Goal: Navigation & Orientation: Find specific page/section

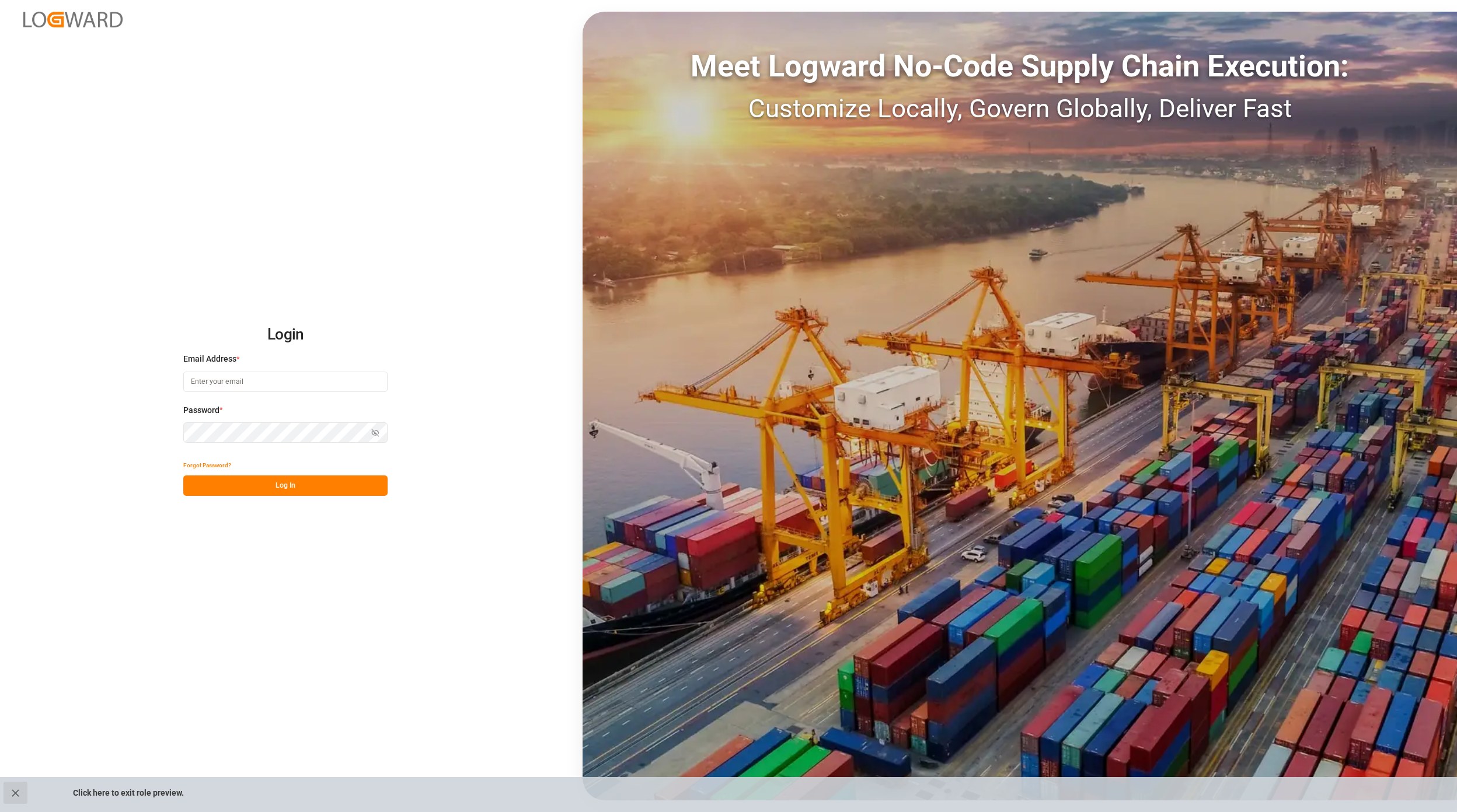
type input "[EMAIL_ADDRESS][PERSON_NAME][DOMAIN_NAME]"
click at [18, 797] on icon "close role preview" at bounding box center [15, 793] width 12 height 12
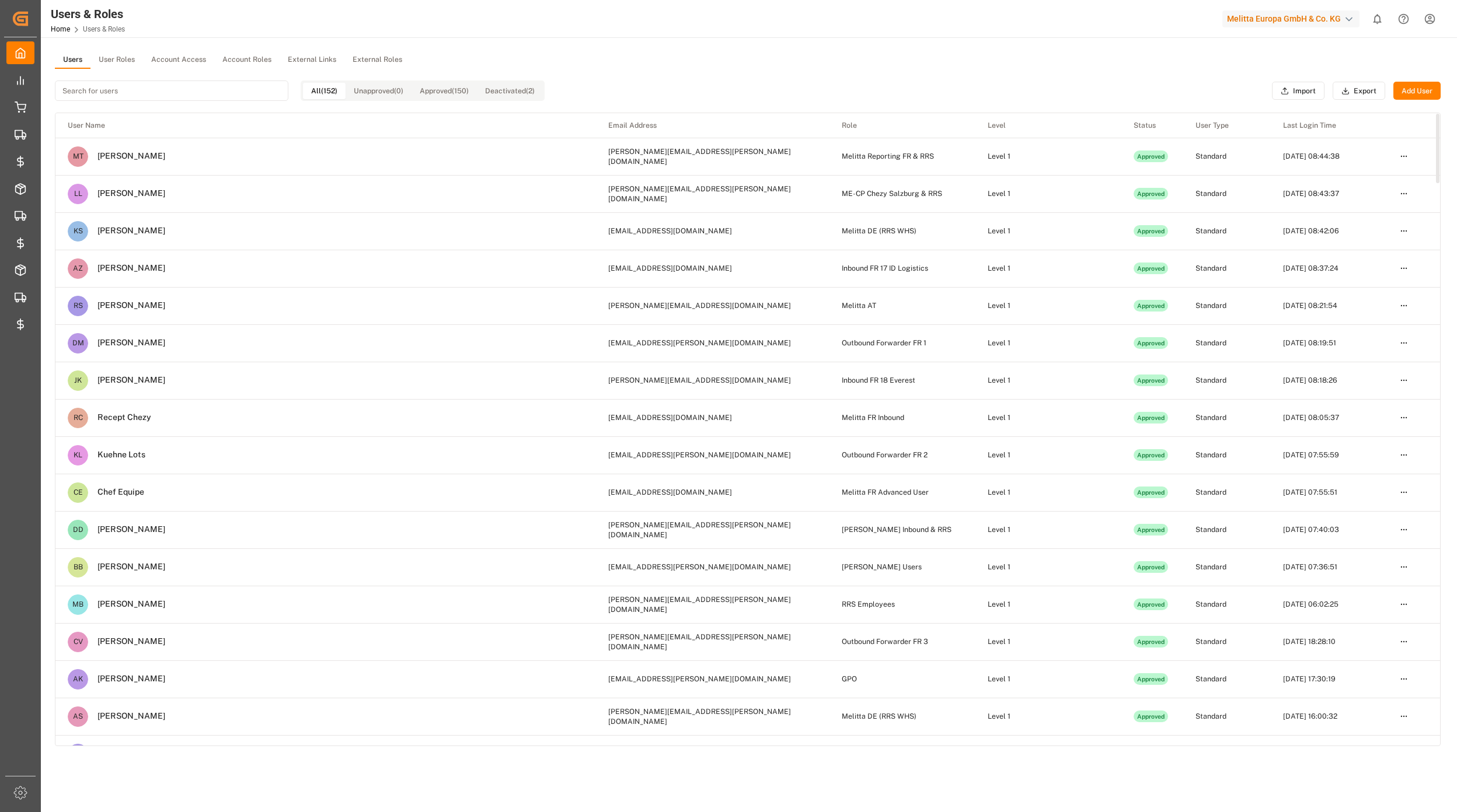
click at [127, 74] on div "All (152) Unapproved (0) Approved (150) Deactivated (2)" at bounding box center [299, 90] width 490 height 43
click at [123, 64] on button "User Roles" at bounding box center [116, 60] width 53 height 18
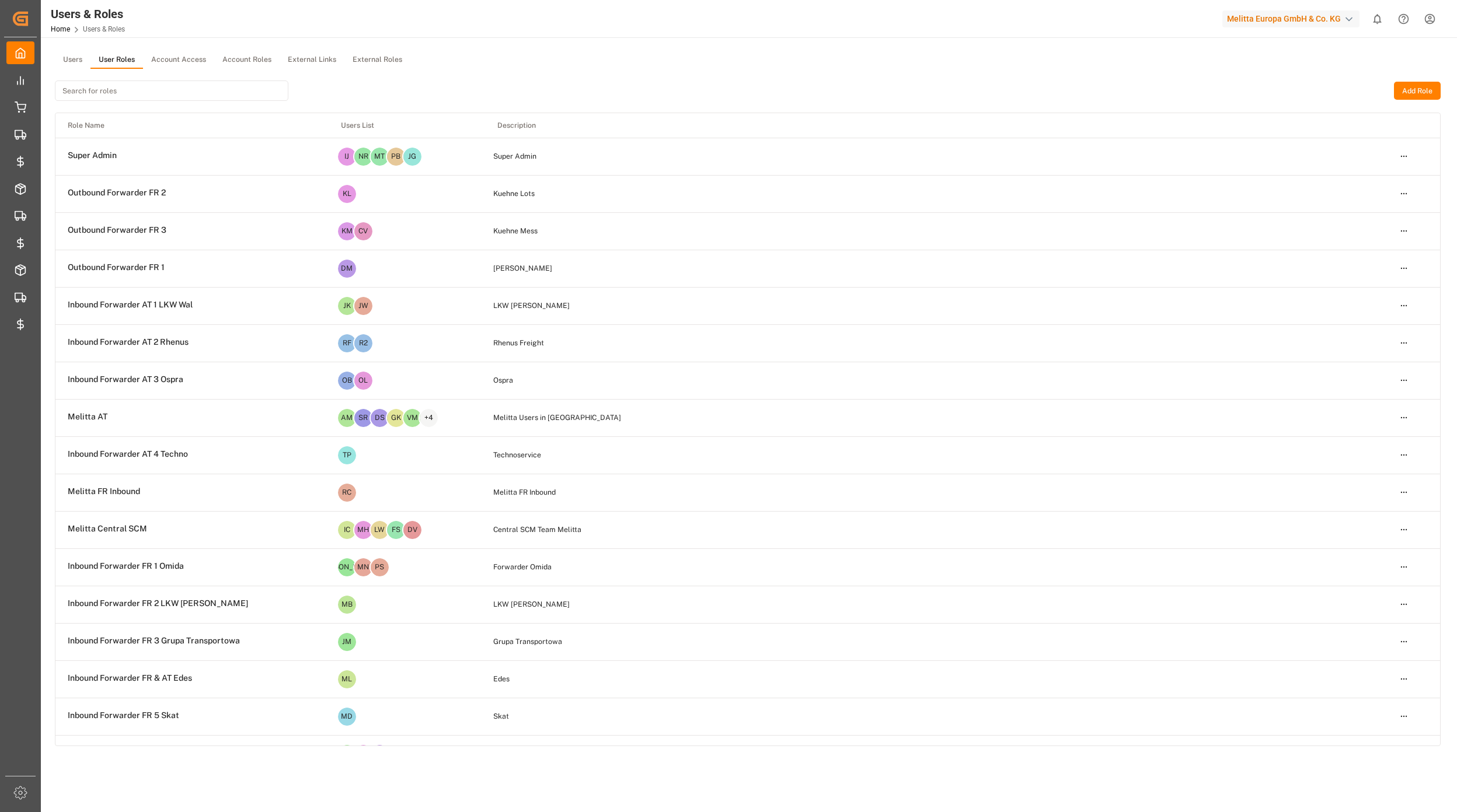
click at [91, 94] on input at bounding box center [171, 90] width 233 height 20
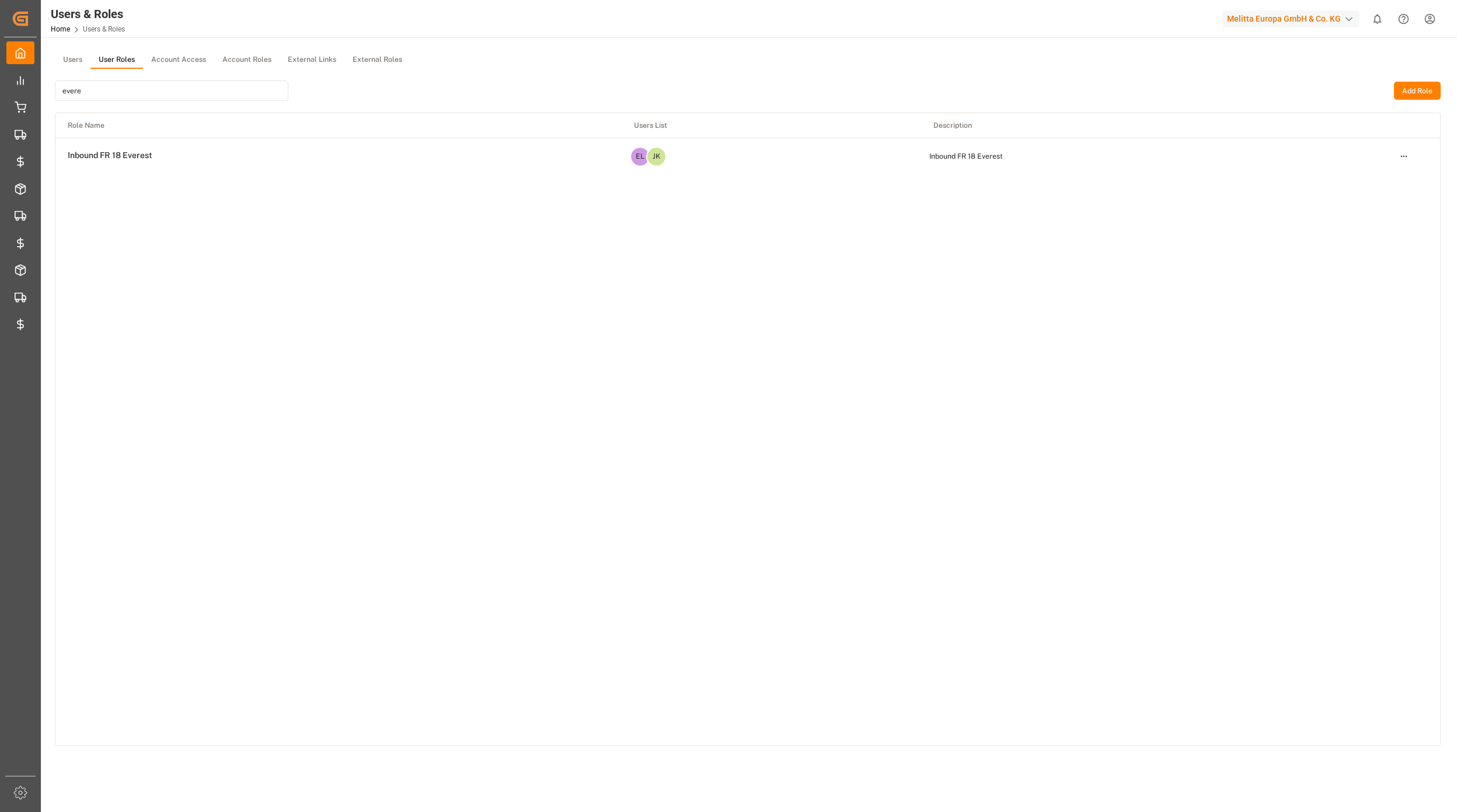
type input "evere"
click at [1400, 157] on html "Created by potrace 1.15, written by [PERSON_NAME] [DATE]-[DATE] Created by potr…" at bounding box center [728, 406] width 1457 height 812
click at [1365, 181] on div "Edit" at bounding box center [1379, 178] width 60 height 17
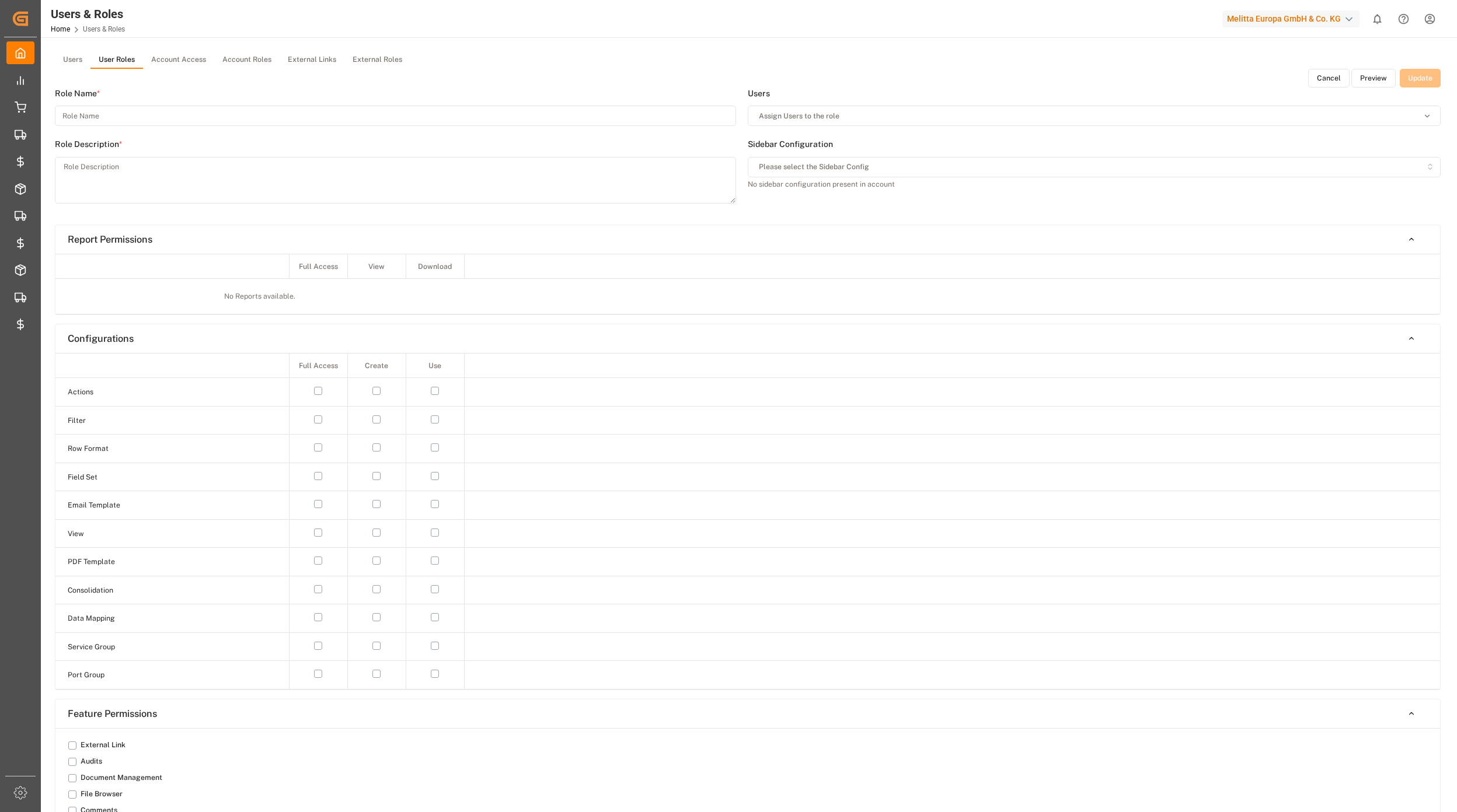
type input "Inbound FR 18 Everest"
type textarea "Inbound FR 18 Everest"
click at [1376, 83] on button "Preview" at bounding box center [1373, 78] width 44 height 18
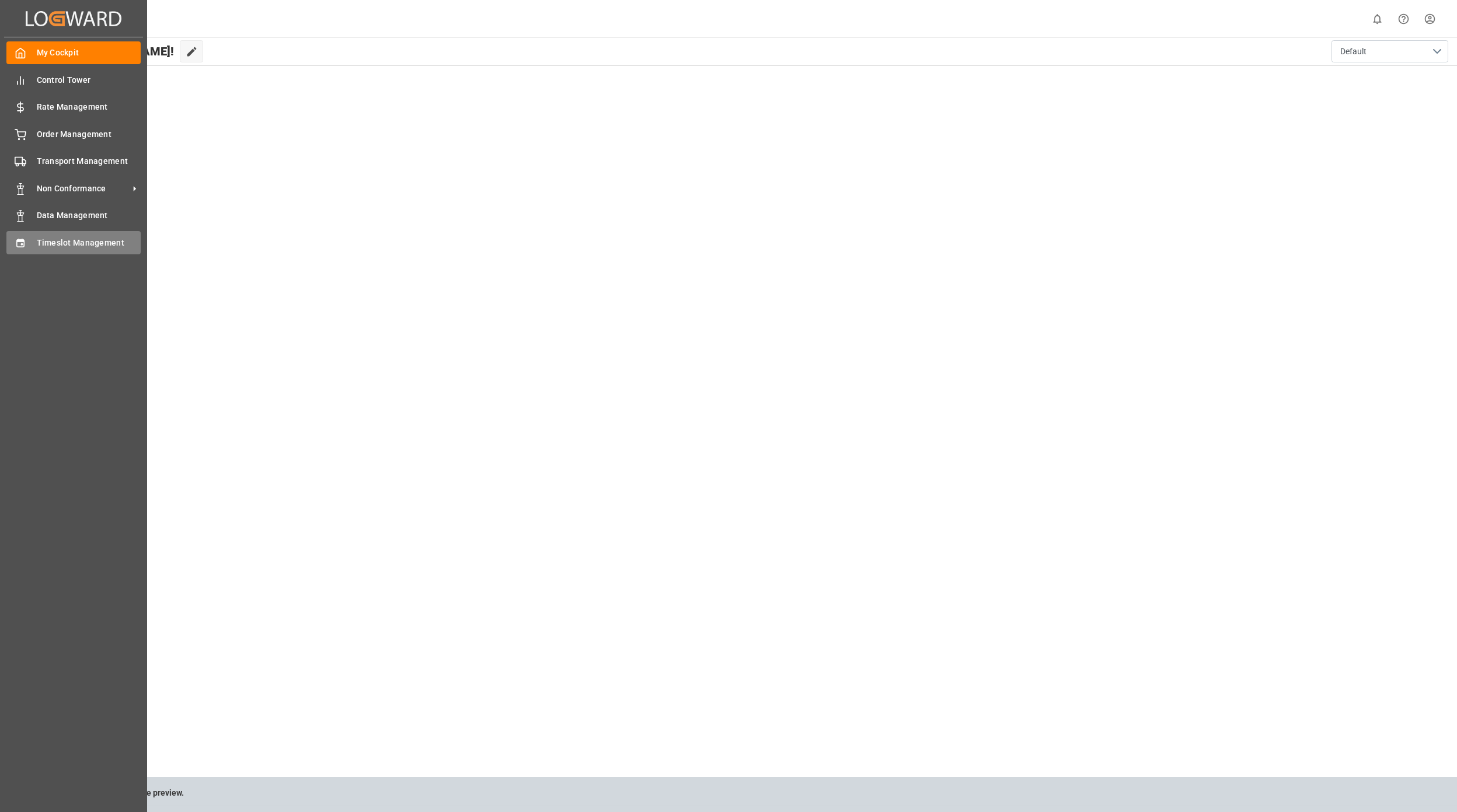
click at [74, 239] on span "Timeslot Management" at bounding box center [89, 242] width 104 height 12
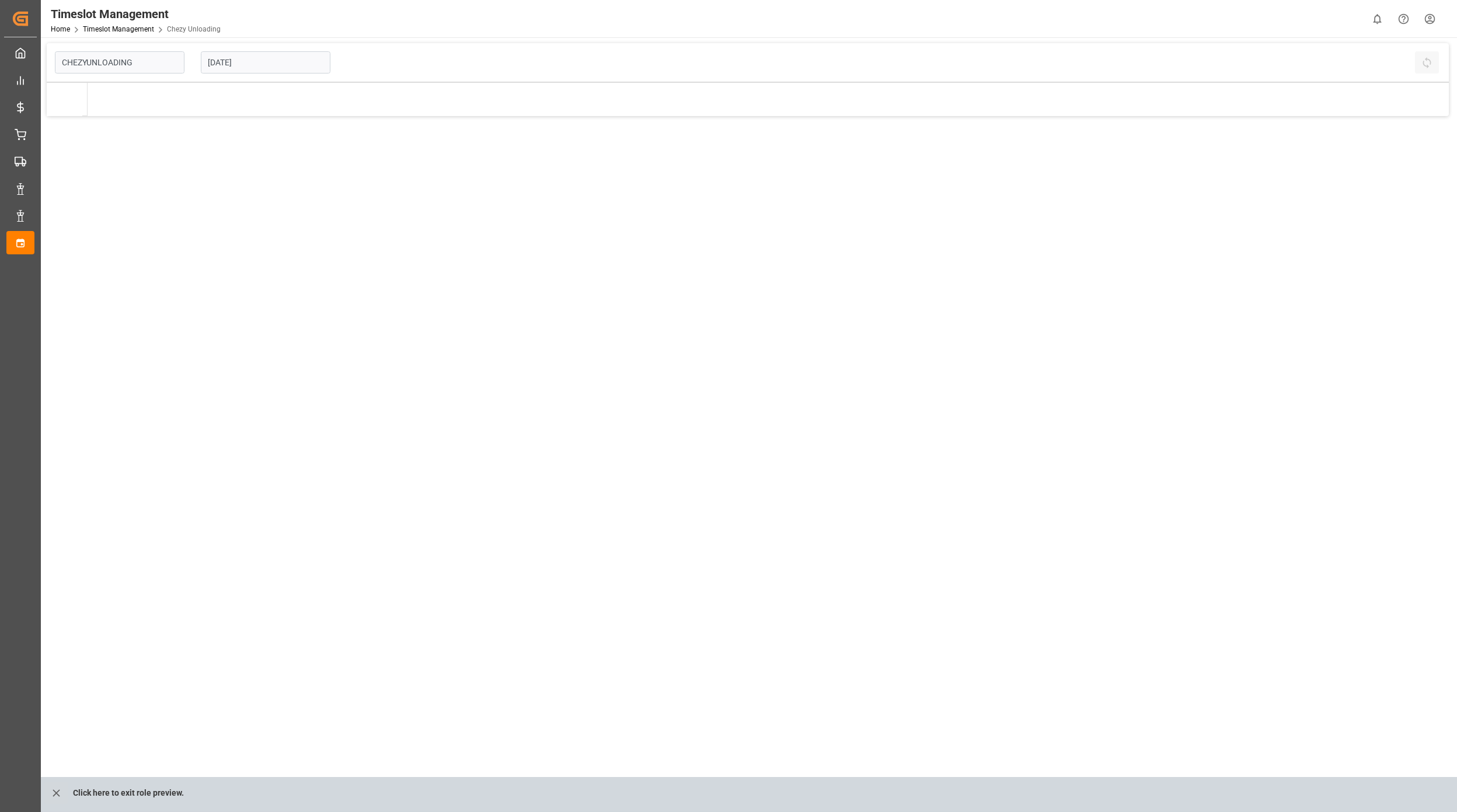
type input "Chezy Unloading"
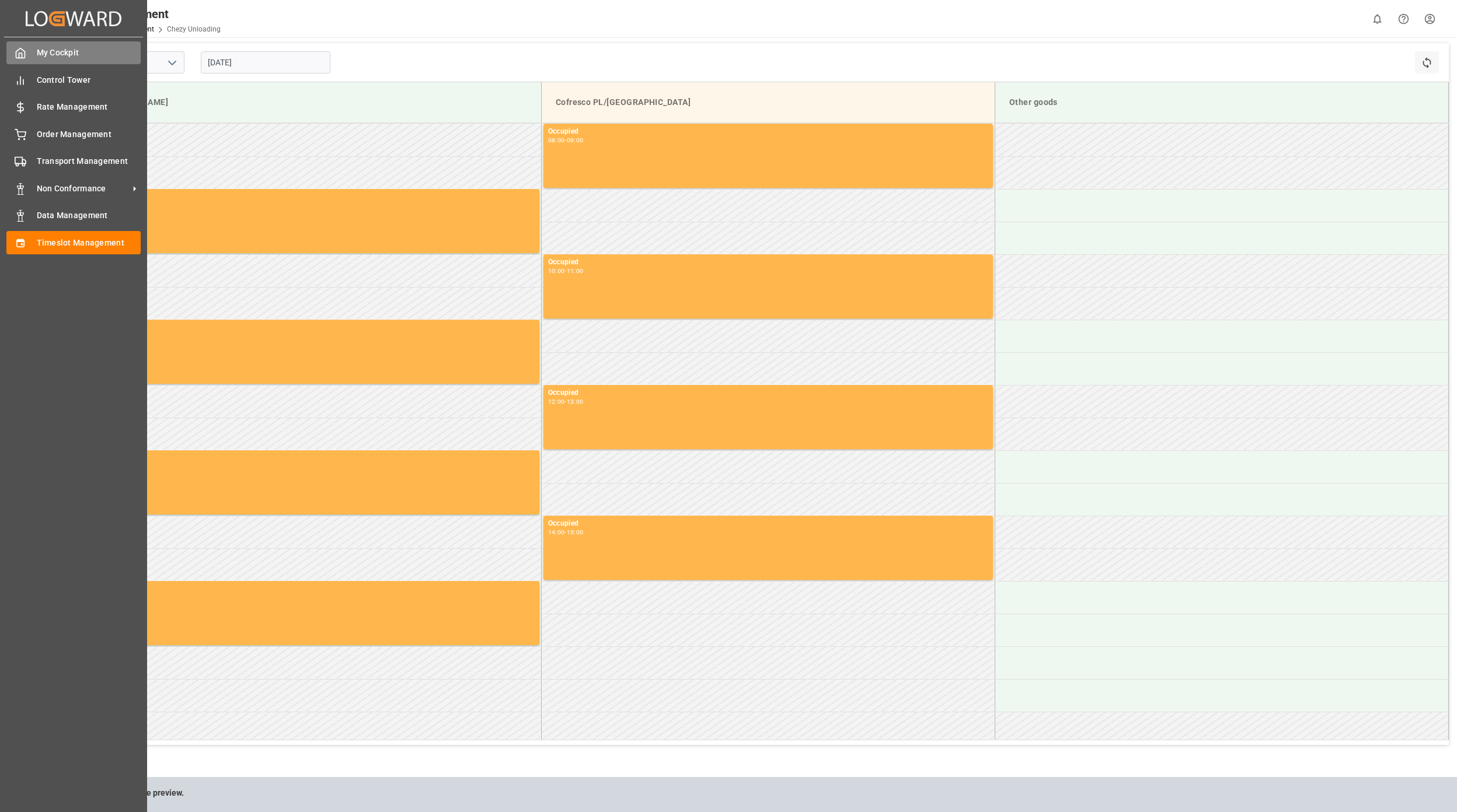
click at [80, 54] on span "My Cockpit" at bounding box center [89, 53] width 104 height 12
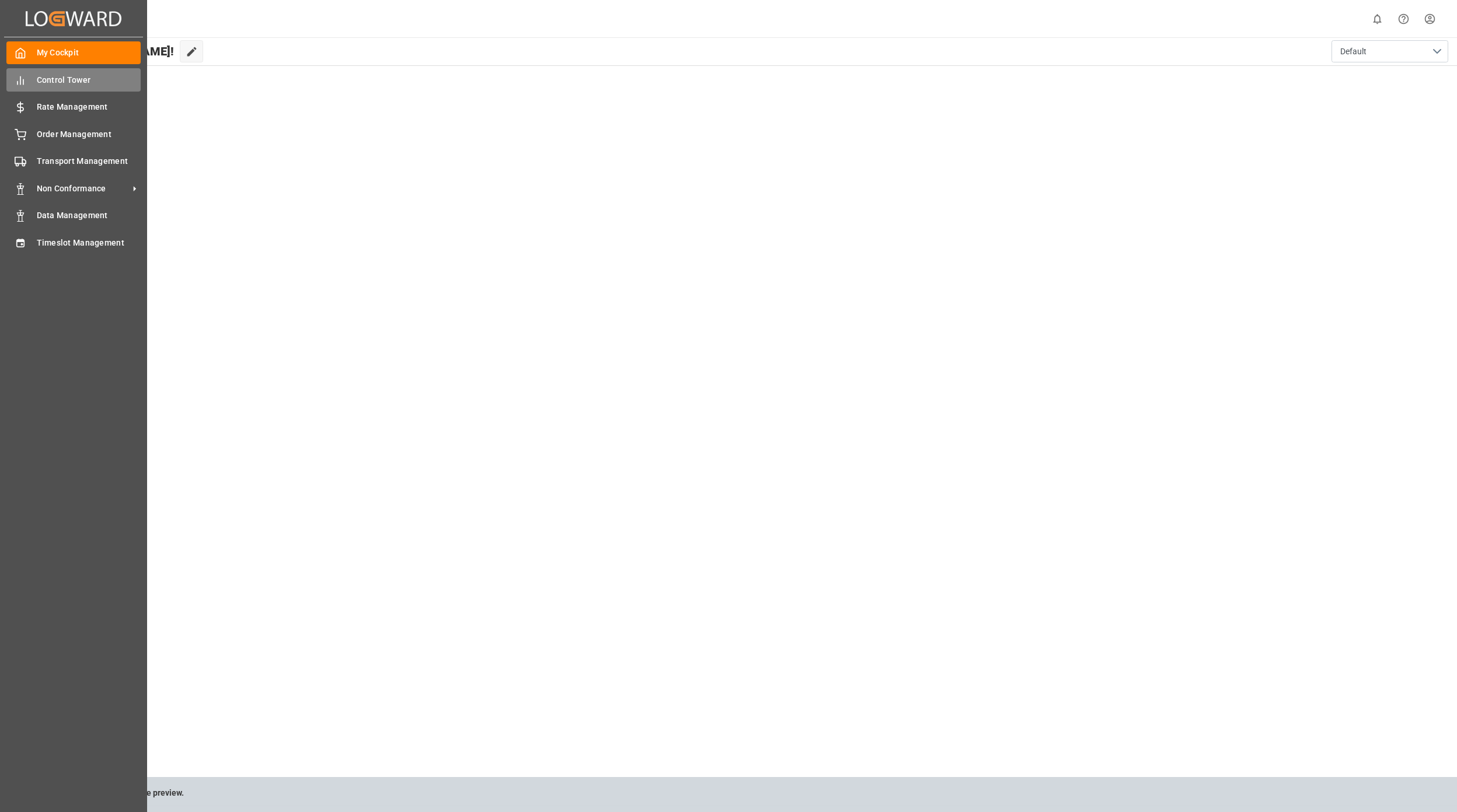
click at [21, 91] on div "Control Tower Control Tower" at bounding box center [74, 79] width 135 height 23
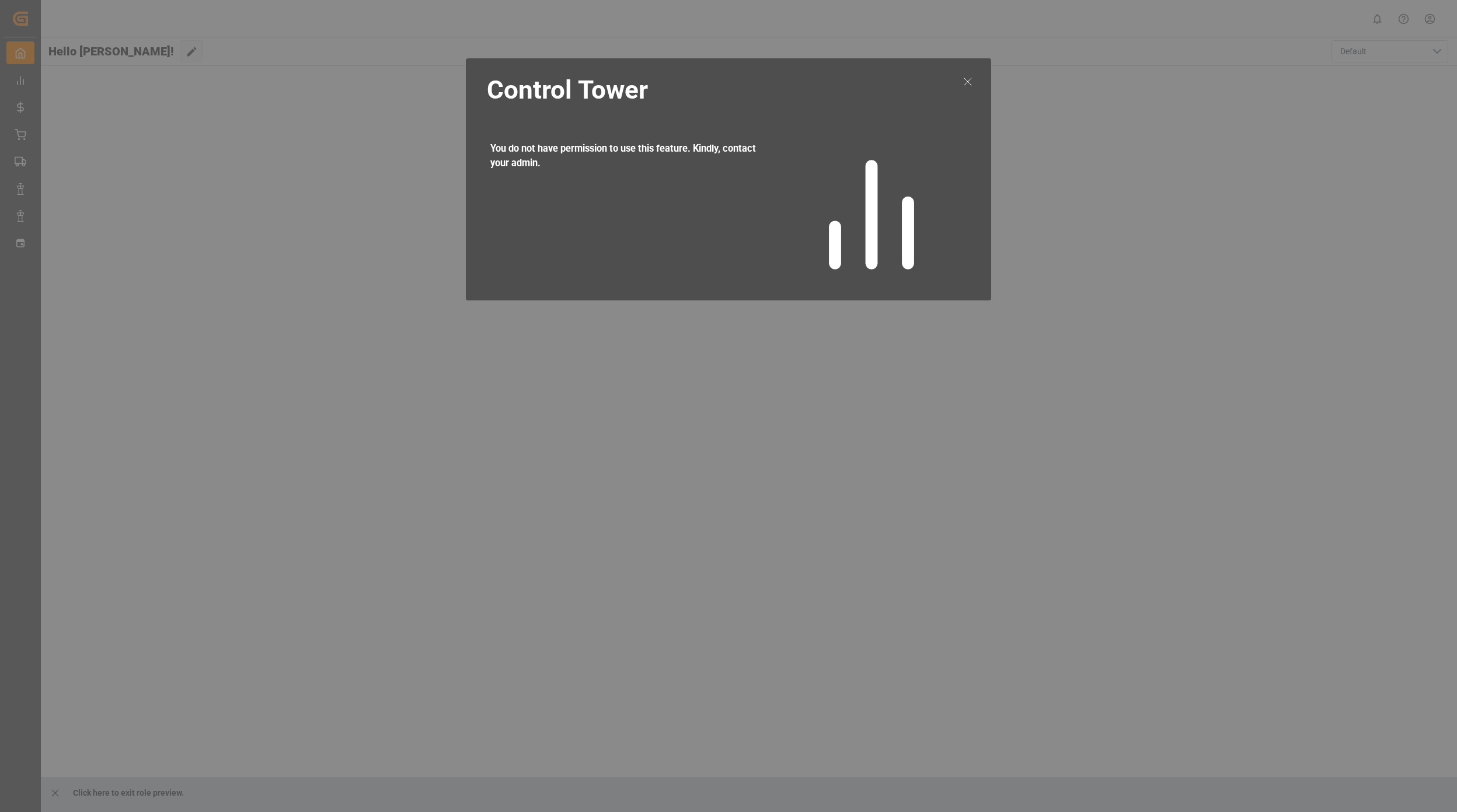
click at [948, 76] on div "Control Tower You do not have permission to use this feature. Kindly, contact y…" at bounding box center [728, 179] width 526 height 242
click at [966, 79] on icon at bounding box center [967, 81] width 14 height 14
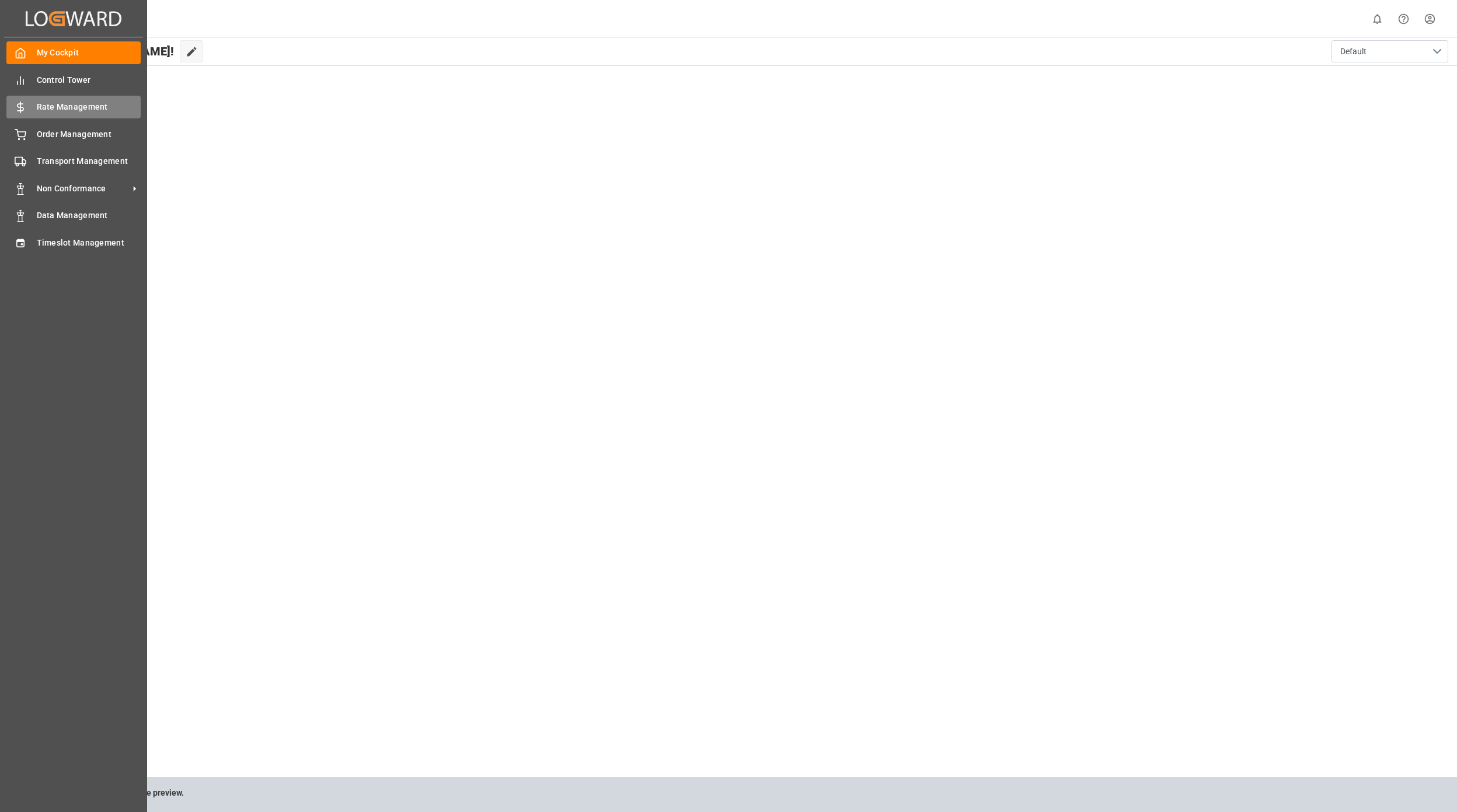
click at [40, 112] on span "Rate Management" at bounding box center [89, 106] width 104 height 12
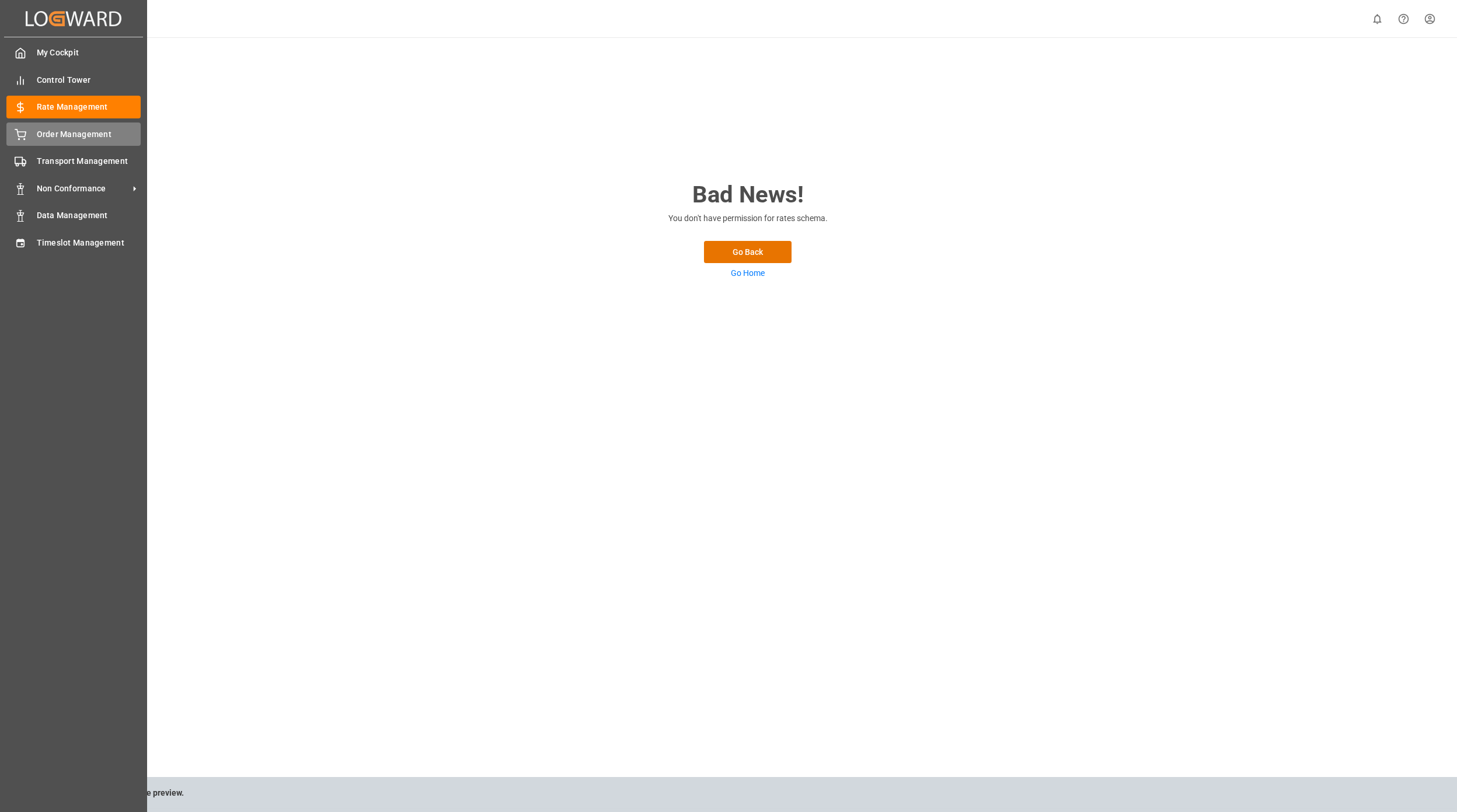
click at [45, 134] on span "Order Management" at bounding box center [89, 134] width 104 height 12
click at [59, 162] on span "Transport Management" at bounding box center [89, 160] width 104 height 12
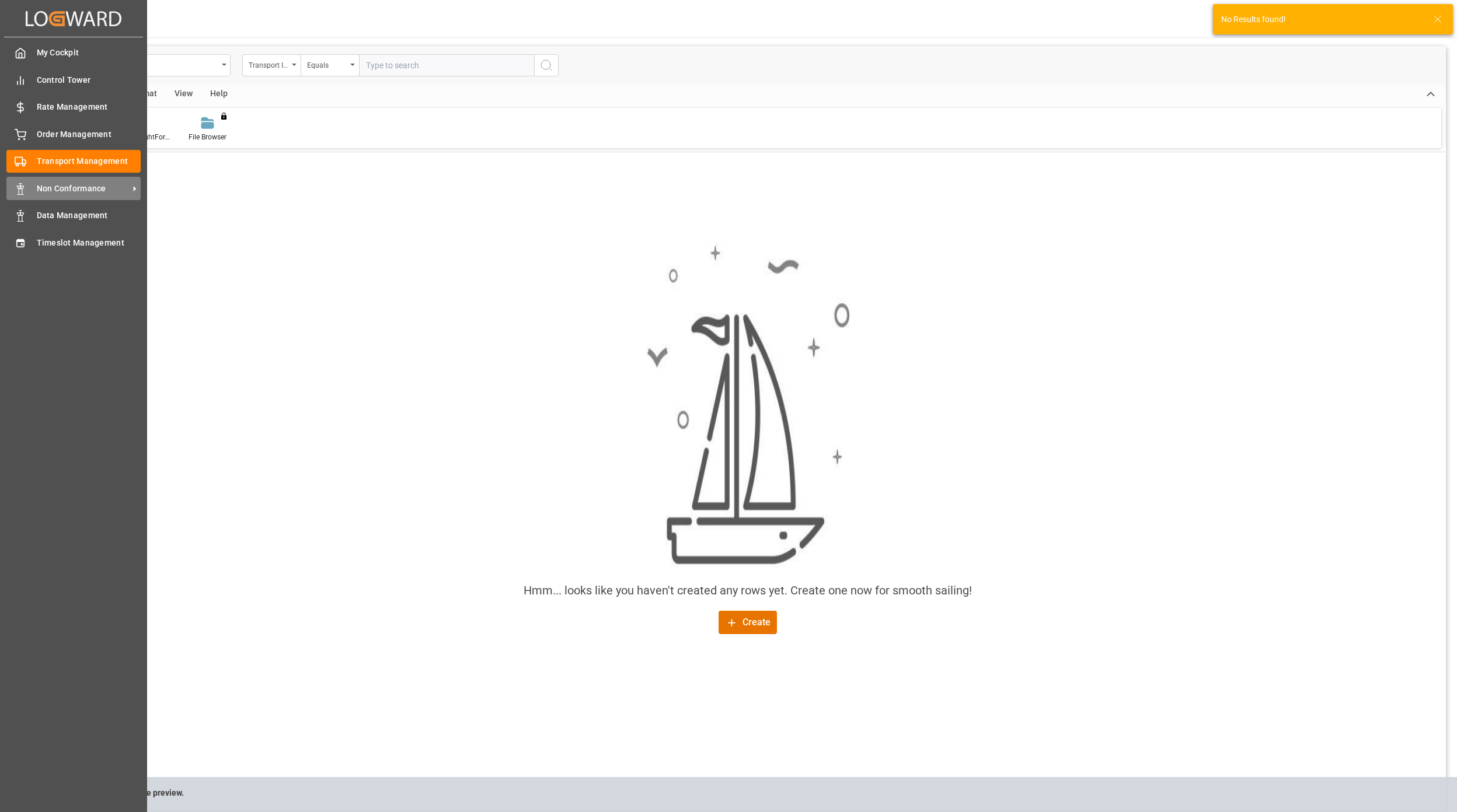
click at [45, 184] on span "Non Conformance" at bounding box center [83, 188] width 92 height 12
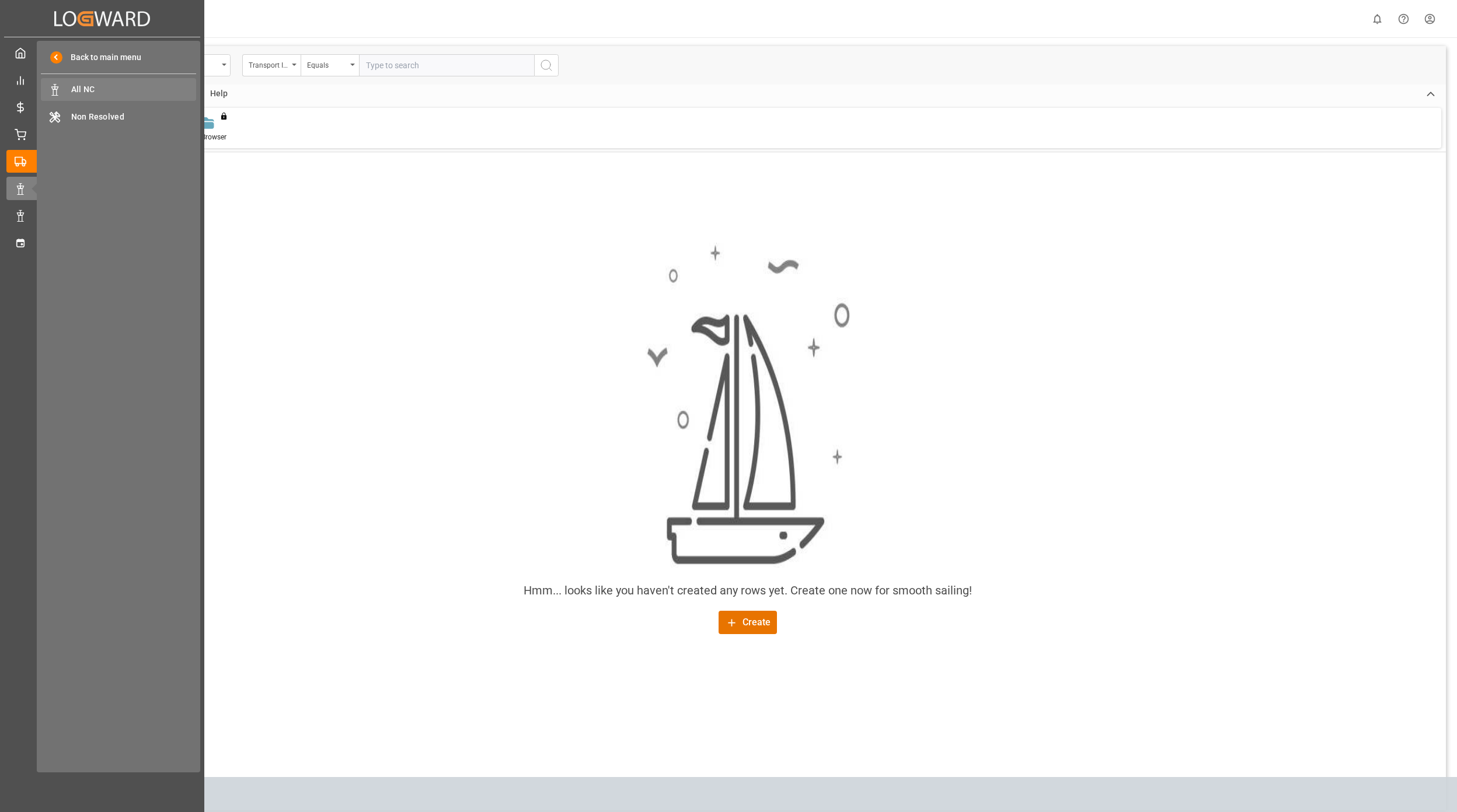
click at [62, 82] on div "All NC All NC" at bounding box center [118, 89] width 155 height 23
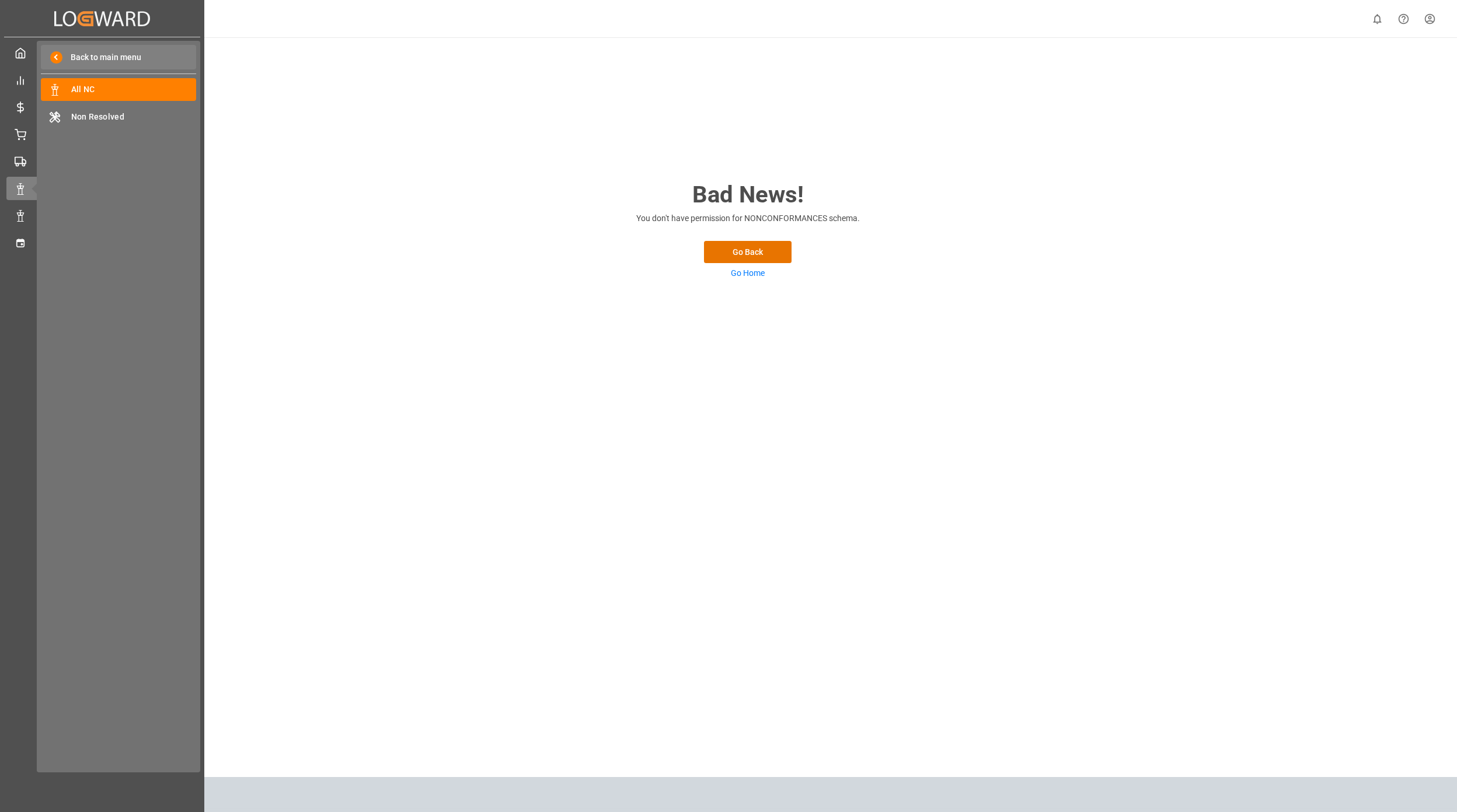
click at [56, 59] on span at bounding box center [55, 57] width 12 height 12
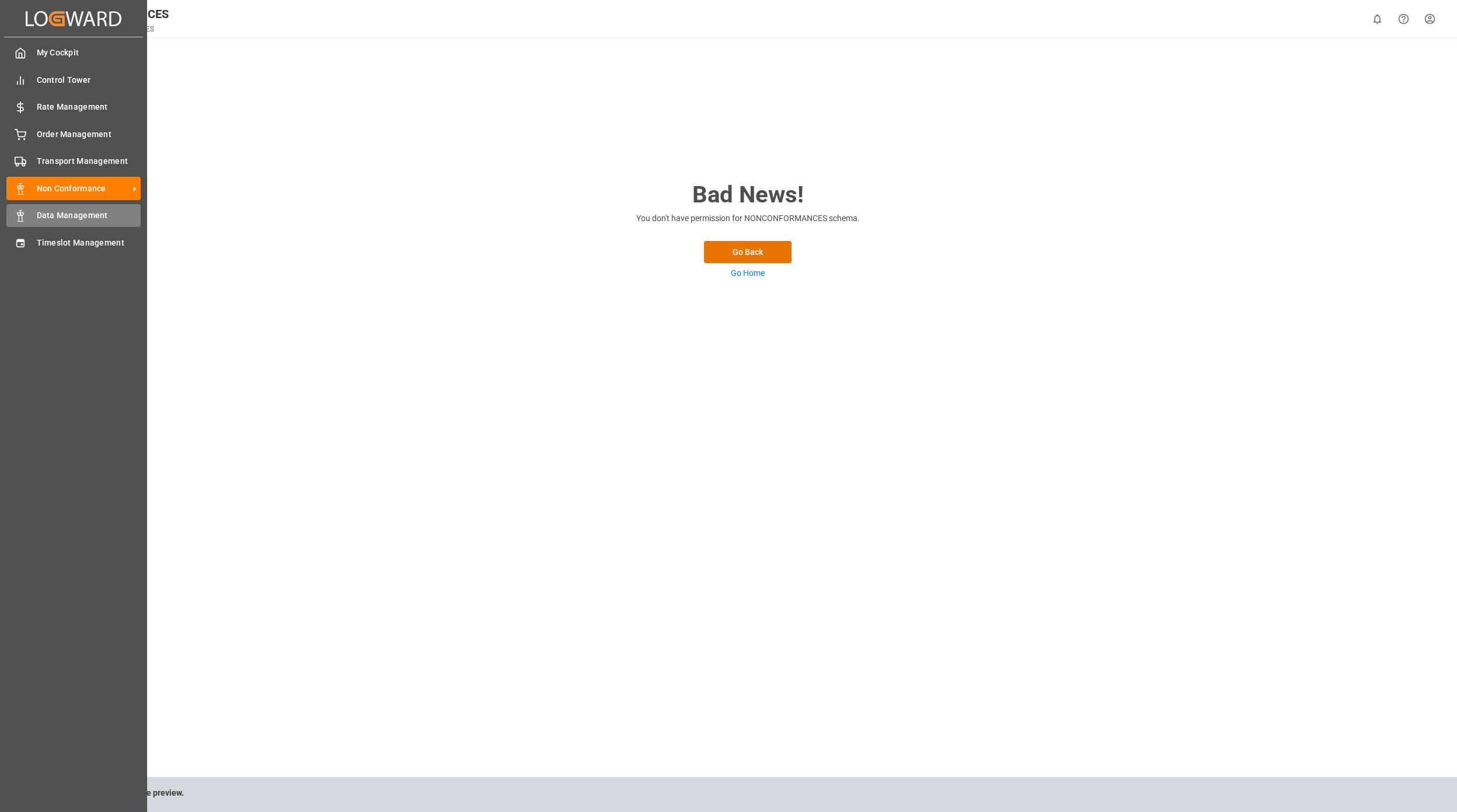
click at [31, 207] on div "Data Management Data Management" at bounding box center [74, 216] width 135 height 23
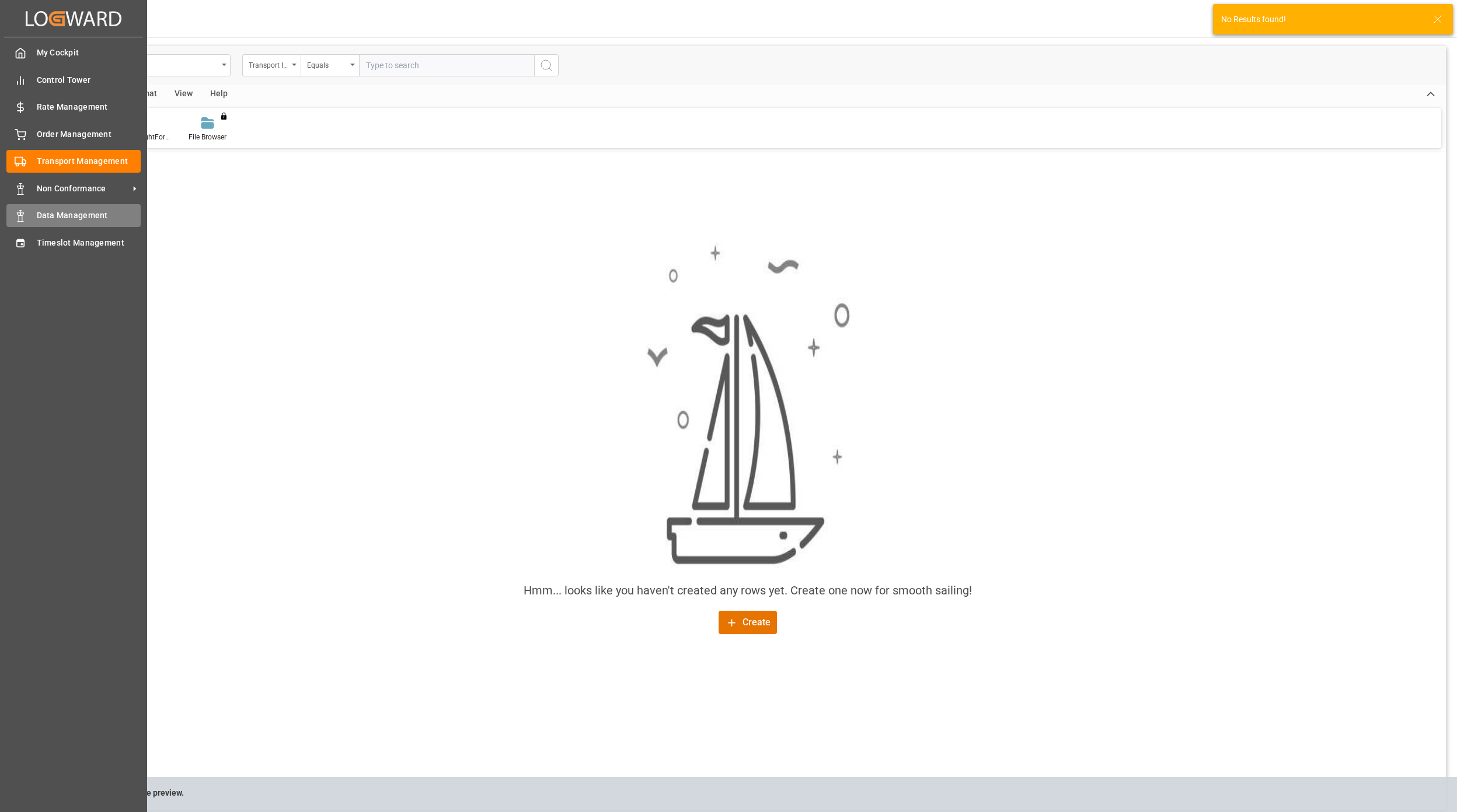
click at [66, 206] on div "Data Management Data Management" at bounding box center [74, 216] width 135 height 23
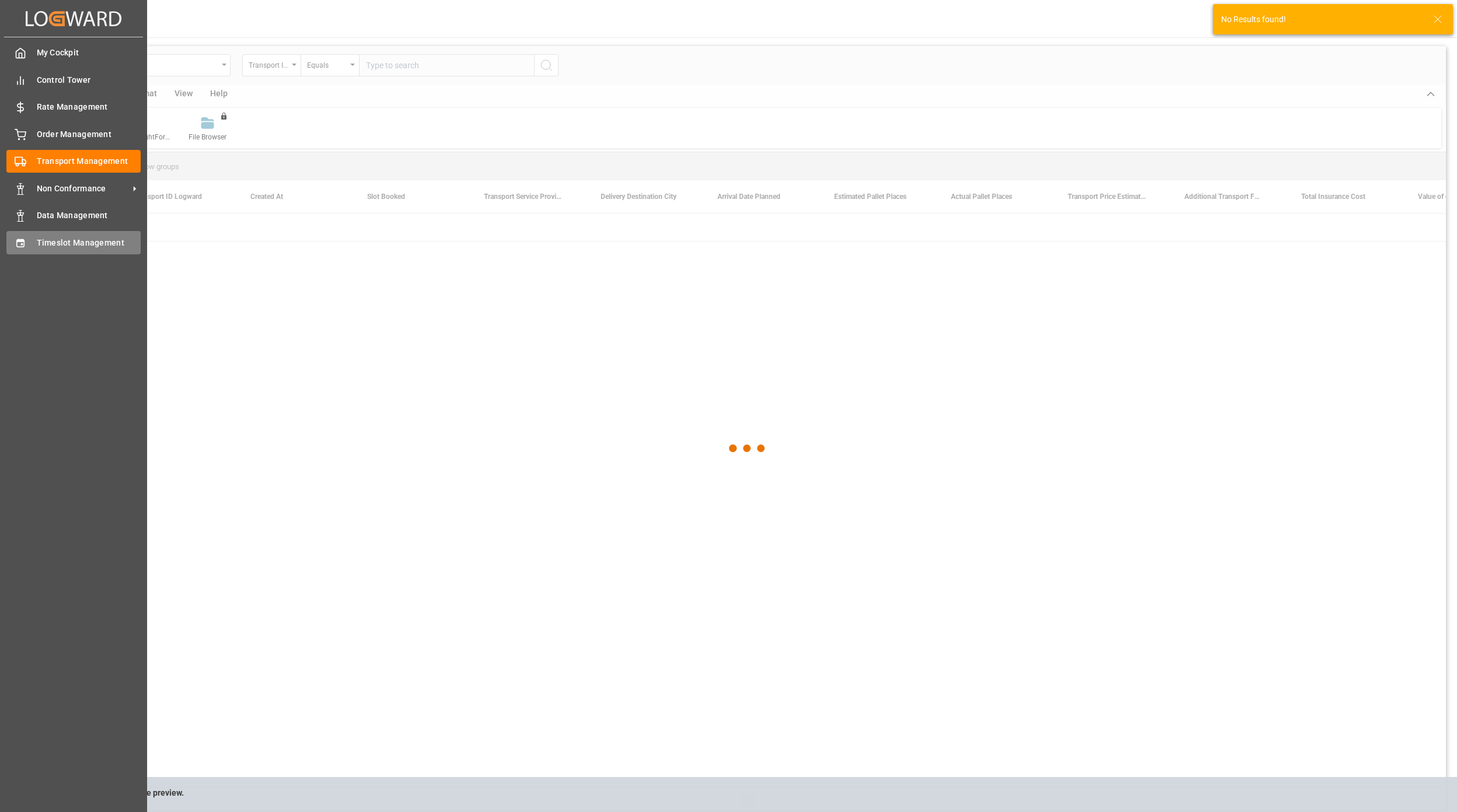
click at [30, 239] on div "Timeslot Management Timeslot Management" at bounding box center [74, 242] width 135 height 23
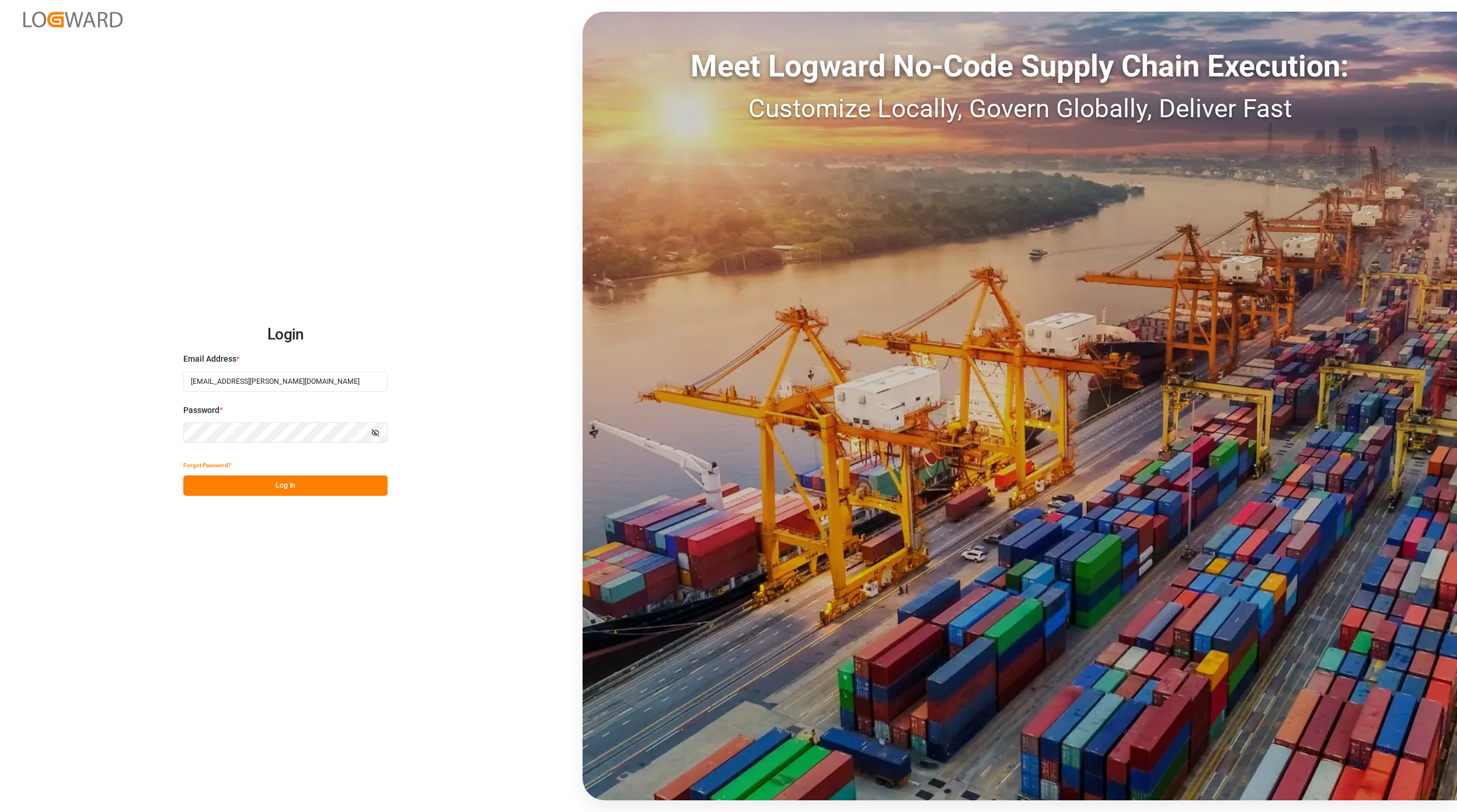
click at [290, 490] on button "Log In" at bounding box center [286, 486] width 205 height 20
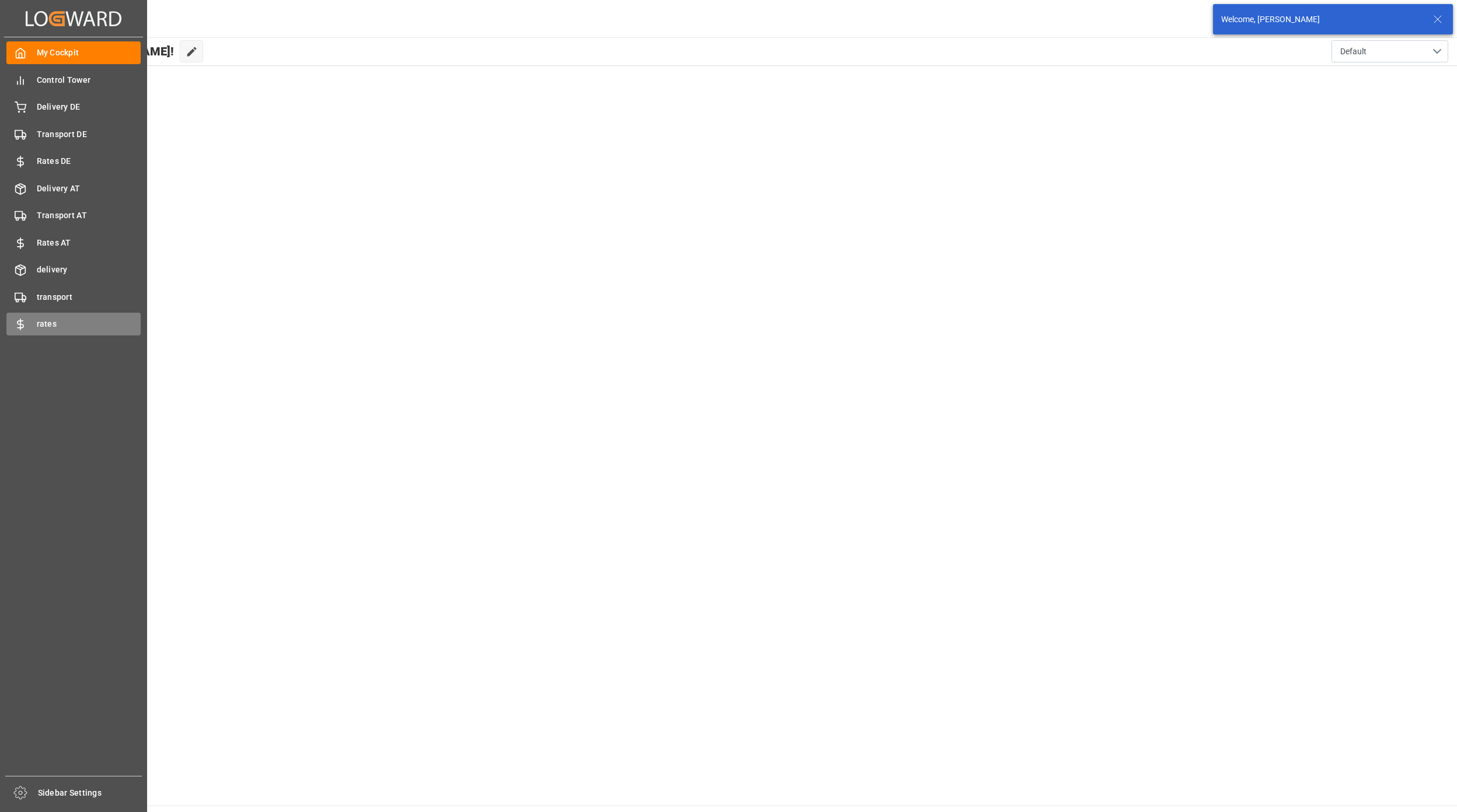
click at [72, 330] on div "rates rates" at bounding box center [74, 324] width 135 height 23
